Goal: Task Accomplishment & Management: Use online tool/utility

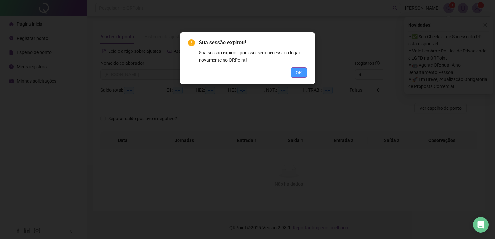
click at [297, 71] on span "OK" at bounding box center [299, 72] width 6 height 7
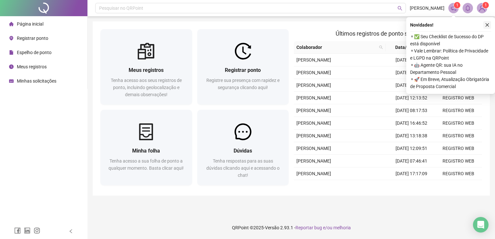
click at [489, 24] on icon "close" at bounding box center [487, 25] width 5 height 5
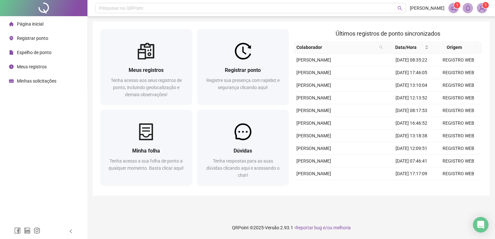
click at [453, 4] on span at bounding box center [454, 8] width 10 height 10
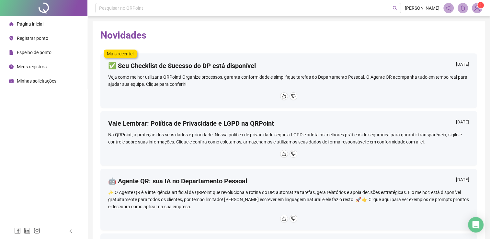
click at [475, 7] on img at bounding box center [478, 8] width 10 height 10
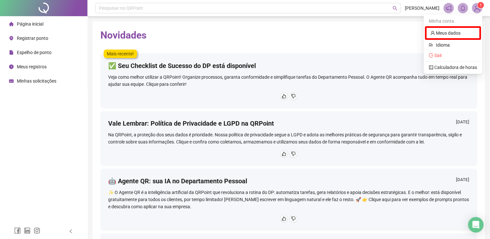
click at [248, 39] on h2 "Novidades" at bounding box center [288, 35] width 377 height 12
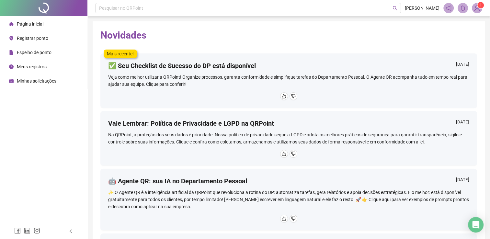
click at [48, 53] on span "Espelho de ponto" at bounding box center [34, 52] width 35 height 5
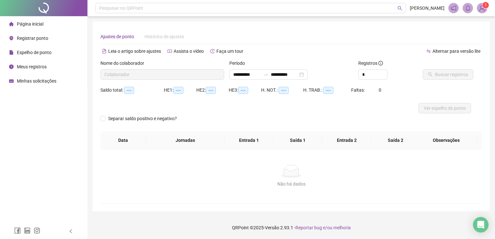
type input "**********"
click at [38, 39] on span "Registrar ponto" at bounding box center [32, 38] width 31 height 5
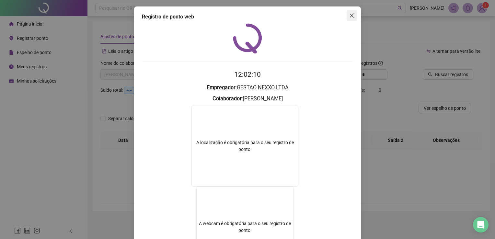
click at [351, 14] on icon "close" at bounding box center [351, 15] width 5 height 5
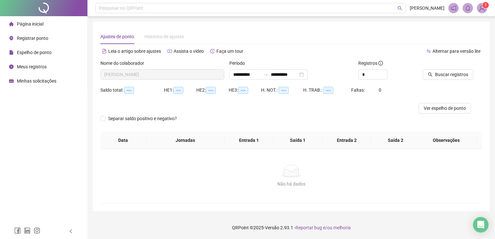
click at [47, 39] on span "Registrar ponto" at bounding box center [32, 38] width 31 height 5
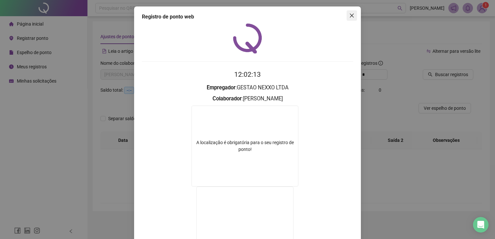
click at [351, 14] on icon "close" at bounding box center [351, 15] width 5 height 5
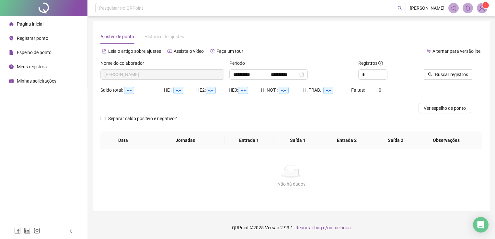
click at [35, 37] on span "Registrar ponto" at bounding box center [32, 38] width 31 height 5
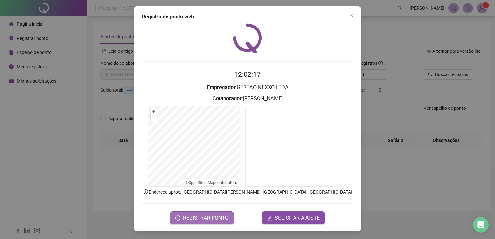
click at [216, 215] on span "REGISTRAR PONTO" at bounding box center [206, 218] width 46 height 8
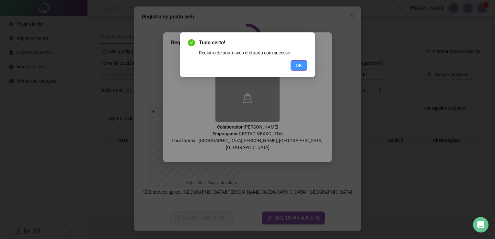
click at [298, 62] on button "OK" at bounding box center [299, 65] width 17 height 10
